Goal: Find specific page/section

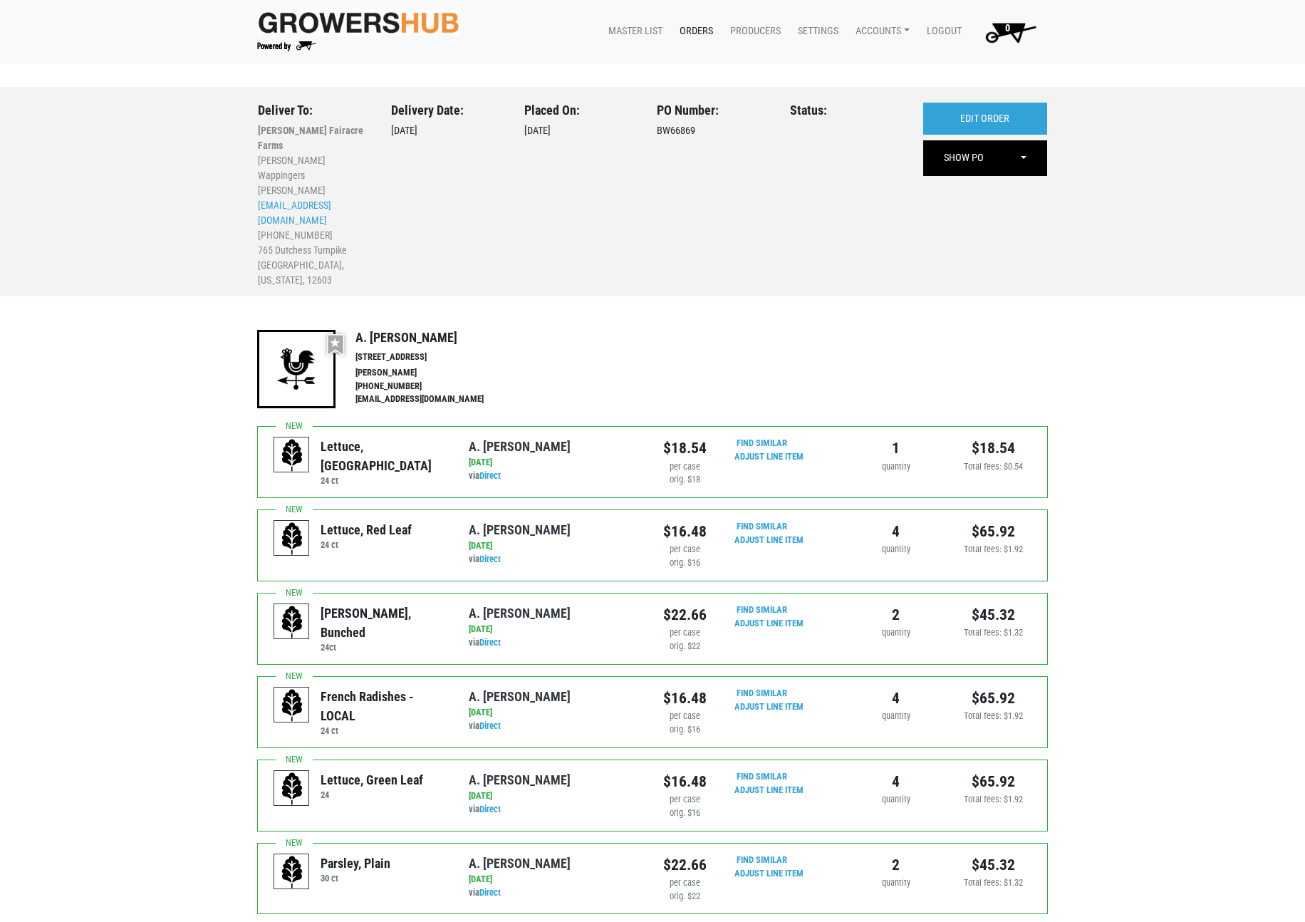
click at [694, 27] on link "Orders" at bounding box center [693, 31] width 51 height 27
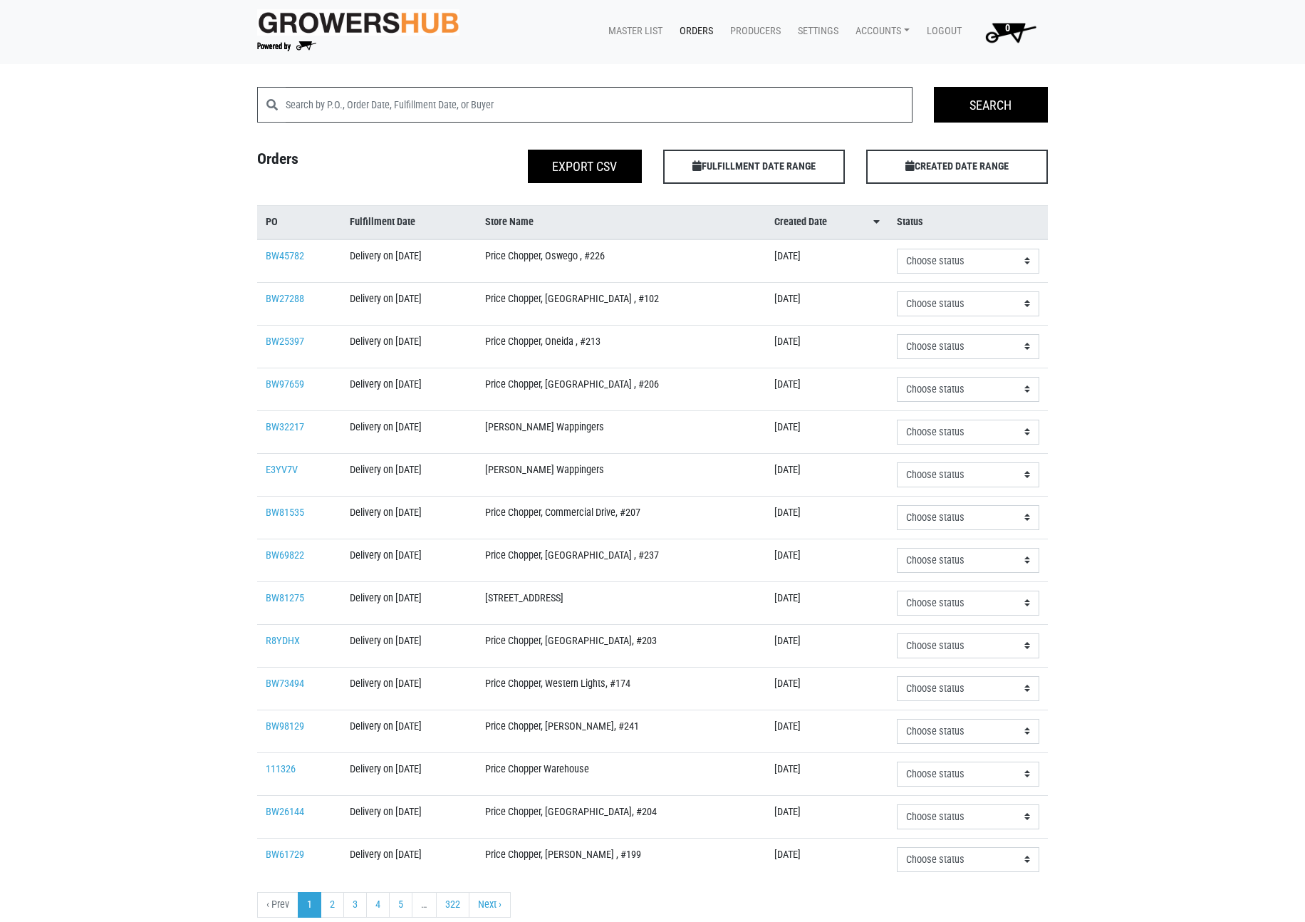
click at [422, 103] on input "search" at bounding box center [599, 105] width 627 height 36
type input "[PERSON_NAME]"
click input "Search" at bounding box center [0, 0] width 0 height 0
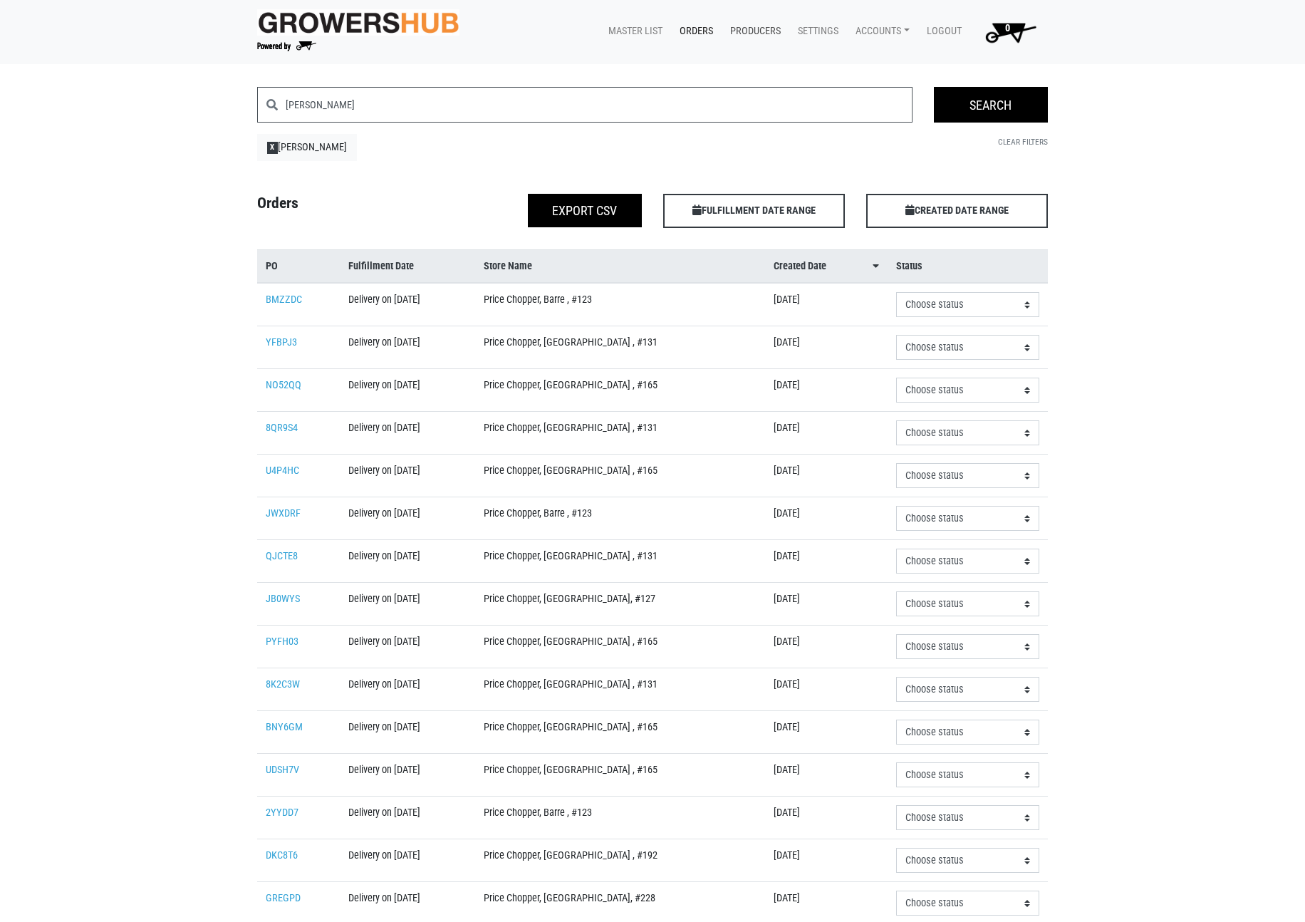
click at [761, 33] on link "Producers" at bounding box center [753, 31] width 68 height 27
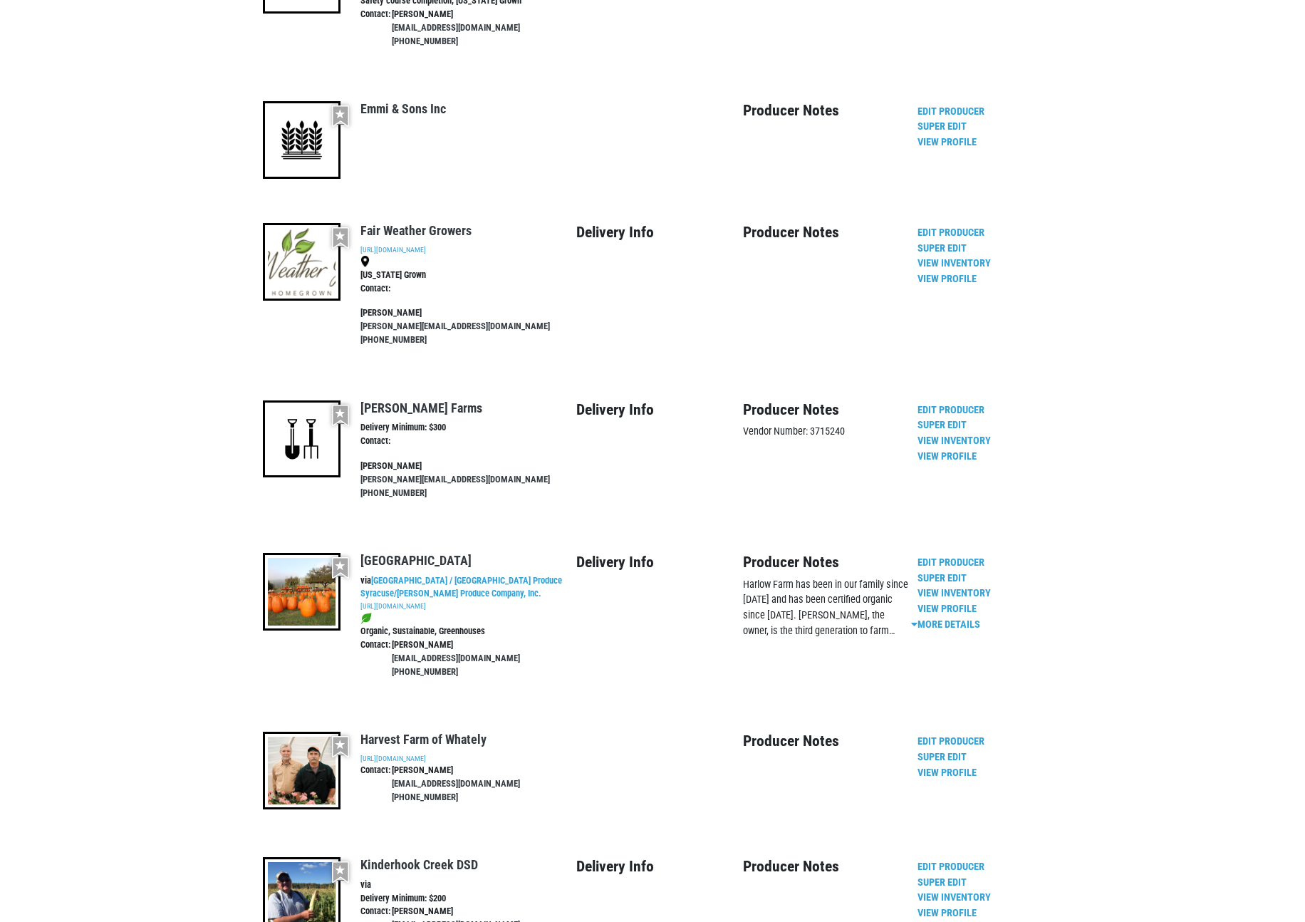
scroll to position [2121, 0]
